Goal: Complete application form

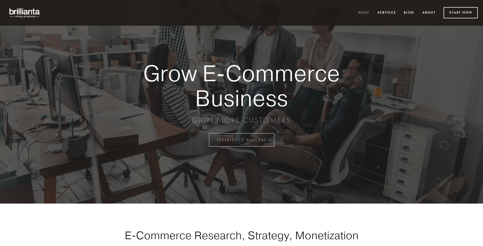
scroll to position [1371, 0]
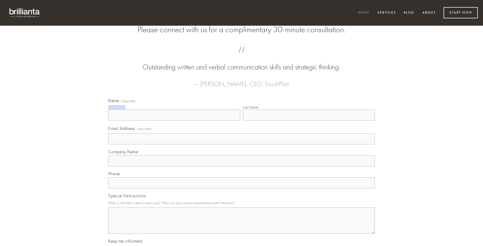
type input "[PERSON_NAME]"
click at [309, 120] on input "Last Name" at bounding box center [309, 114] width 132 height 11
type input "[PERSON_NAME]"
click at [242, 144] on input "Email Address (required)" at bounding box center [241, 138] width 267 height 11
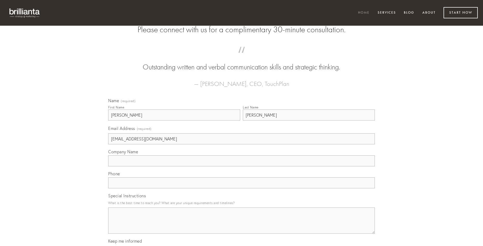
type input "[EMAIL_ADDRESS][DOMAIN_NAME]"
click at [242, 166] on input "Company Name" at bounding box center [241, 160] width 267 height 11
type input "voluptates"
click at [242, 188] on input "text" at bounding box center [241, 182] width 267 height 11
click at [242, 225] on textarea "Special Instructions" at bounding box center [241, 220] width 267 height 26
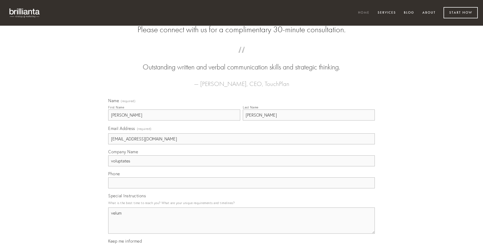
type textarea "velum"
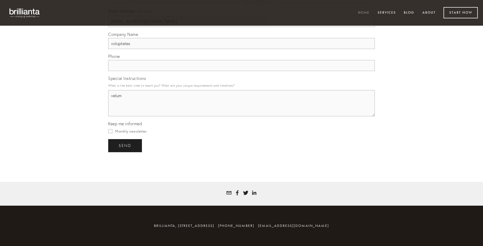
click at [126, 145] on span "send" at bounding box center [125, 145] width 13 height 5
